Goal: Find specific page/section

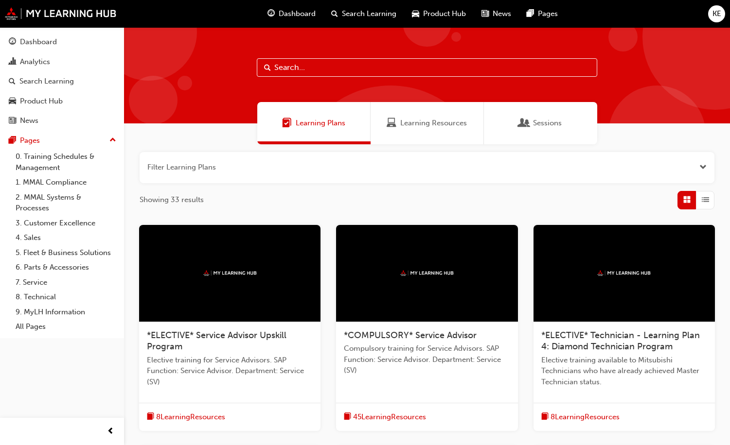
click at [285, 13] on span "Dashboard" at bounding box center [297, 13] width 37 height 11
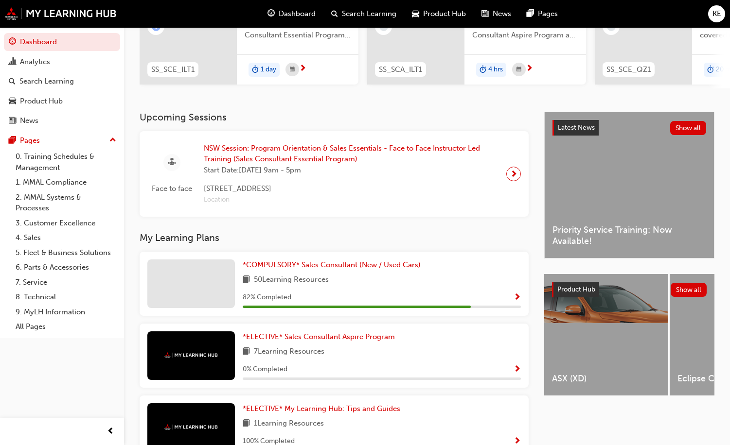
scroll to position [190, 0]
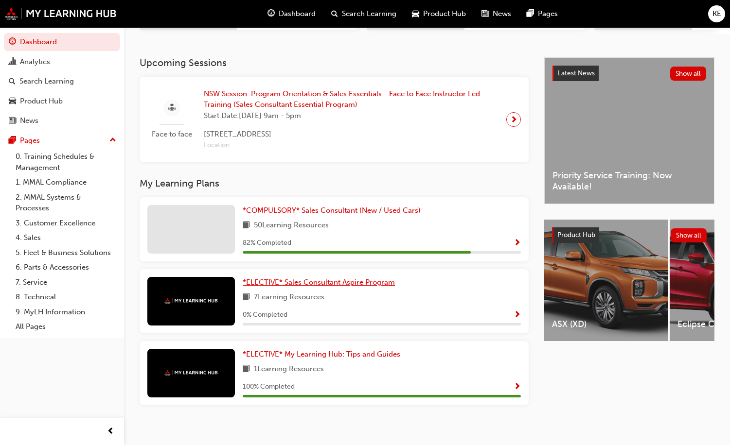
click at [395, 278] on span "*ELECTIVE* Sales Consultant Aspire Program" at bounding box center [319, 282] width 152 height 9
